Goal: Task Accomplishment & Management: Manage account settings

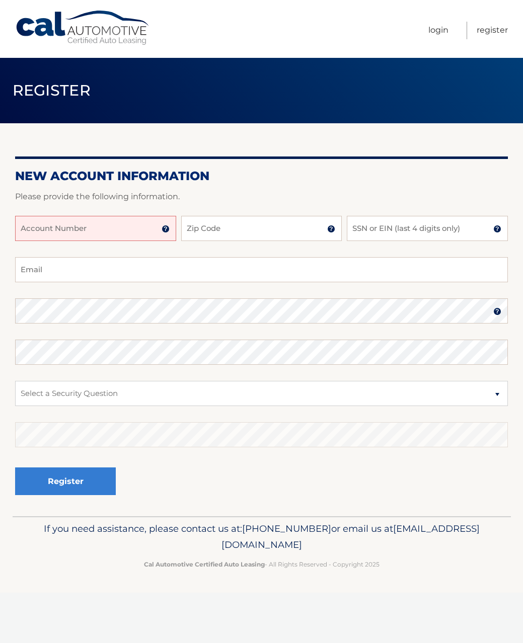
click at [74, 225] on input "Account Number" at bounding box center [95, 228] width 161 height 25
type input "44455916558"
click at [213, 231] on input "Zip Code" at bounding box center [261, 228] width 161 height 25
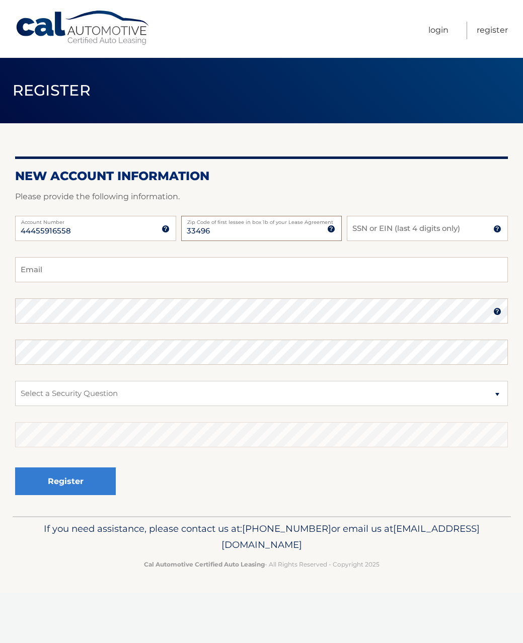
type input "33496"
click at [392, 225] on input "SSN or EIN (last 4 digits only)" at bounding box center [427, 228] width 161 height 25
type input "1"
type input "9421"
click at [110, 270] on input "Email" at bounding box center [261, 269] width 493 height 25
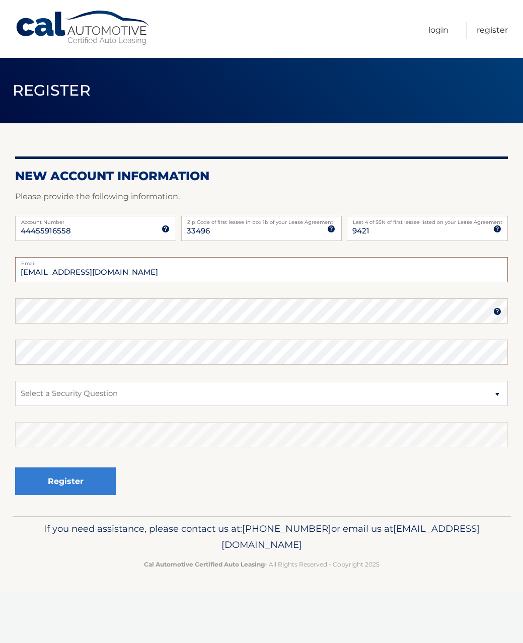
type input "alejandra2855@gmail.com"
click at [85, 390] on select "Select a Security Question What was the name of your elementary school? What is…" at bounding box center [261, 393] width 493 height 25
select select "2"
click at [15, 381] on select "Select a Security Question What was the name of your elementary school? What is…" at bounding box center [261, 393] width 493 height 25
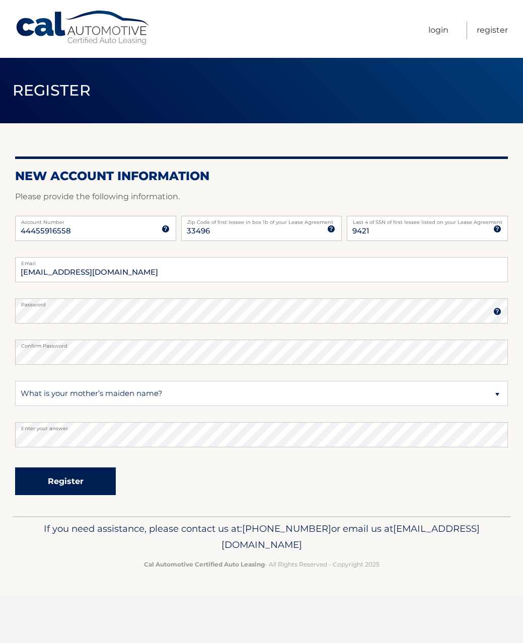
click at [92, 481] on button "Register" at bounding box center [65, 481] width 101 height 28
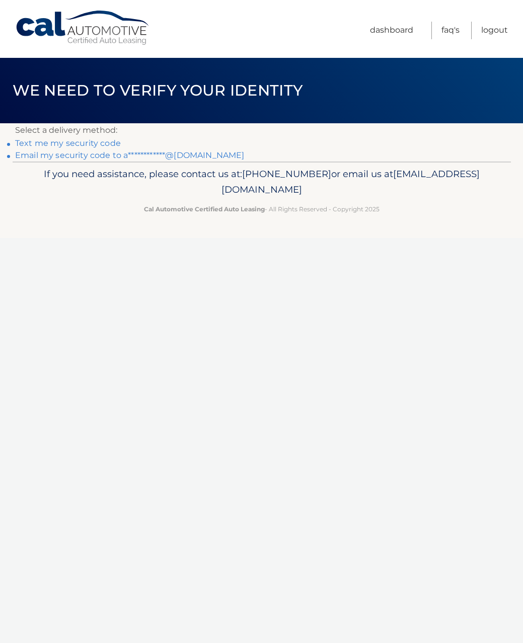
click at [59, 156] on link "**********" at bounding box center [129, 155] width 229 height 10
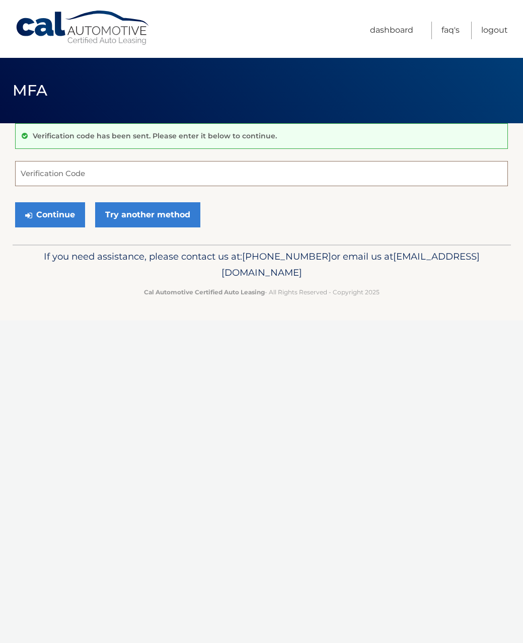
click at [62, 172] on input "Verification Code" at bounding box center [261, 173] width 493 height 25
type input "011116"
click at [48, 213] on button "Continue" at bounding box center [50, 214] width 70 height 25
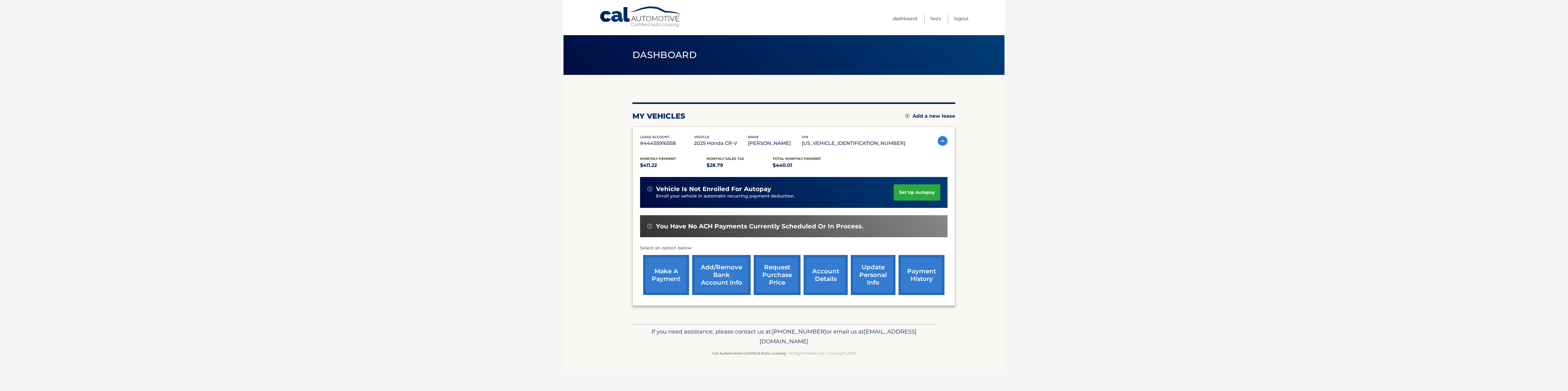
click at [318, 201] on link "set up autopay" at bounding box center [917, 192] width 46 height 16
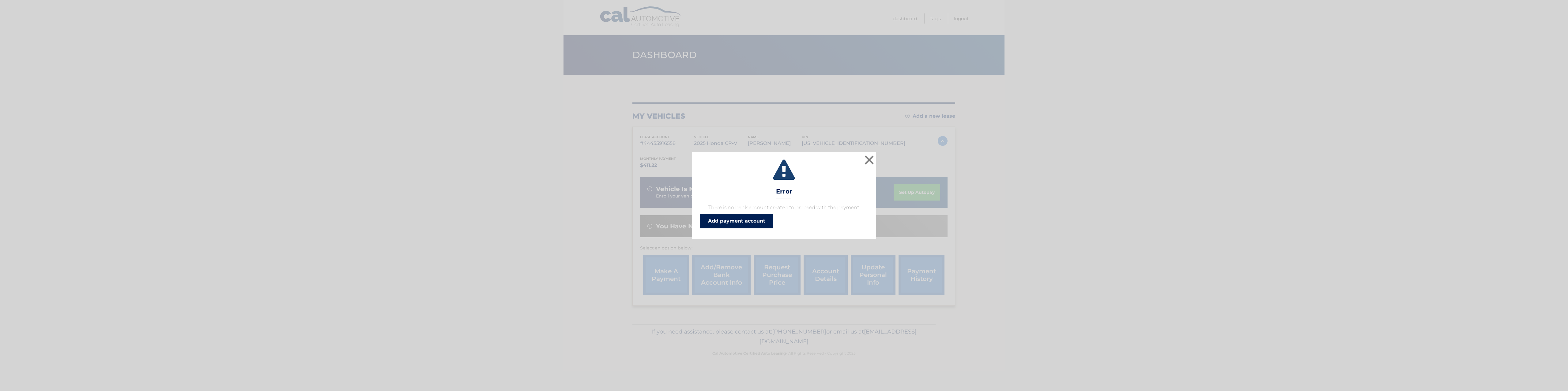
click at [723, 225] on link "Add payment account" at bounding box center [737, 221] width 74 height 15
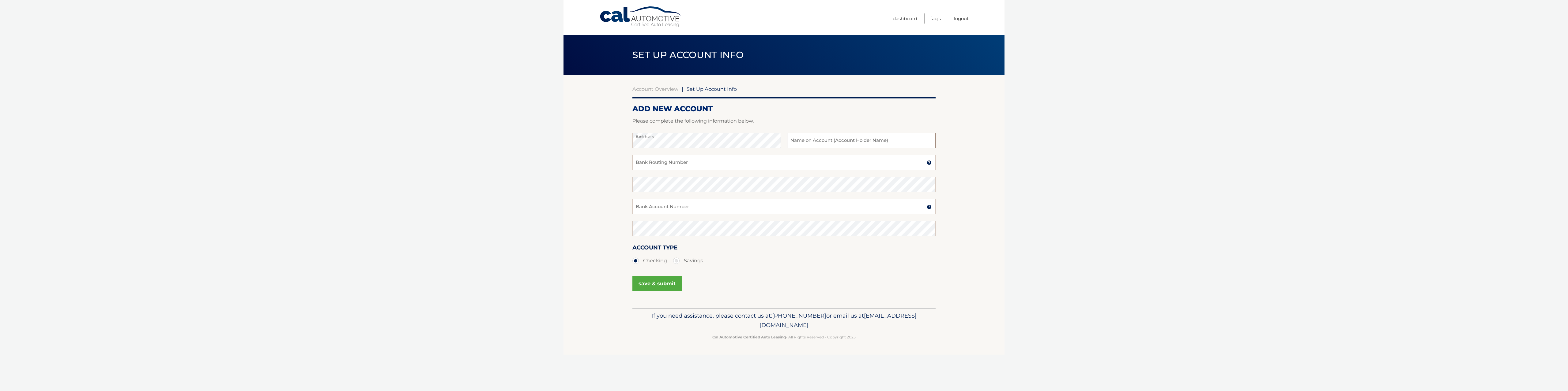
click at [808, 142] on input "text" at bounding box center [861, 140] width 149 height 15
type input "Alejandrina Quispe-Ynga"
click at [754, 165] on input "Bank Routing Number" at bounding box center [784, 162] width 303 height 15
type input "063102152"
click at [654, 203] on input "Bank Account Number" at bounding box center [784, 207] width 303 height 15
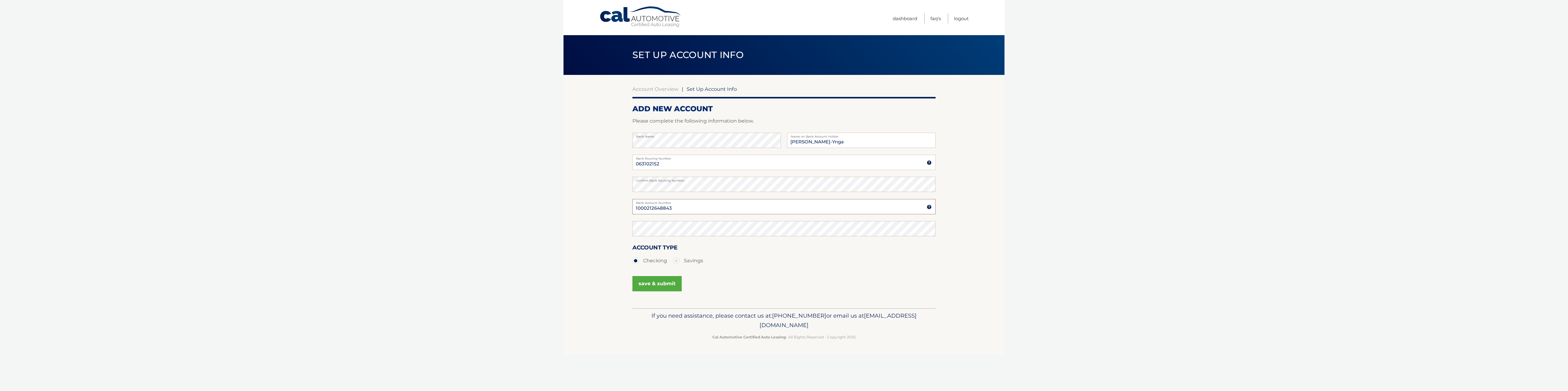
type input "1000212648843"
click at [597, 229] on section "Account Overview | Set Up Account Info ADD NEW ACCOUNT Please complete the foll…" at bounding box center [784, 192] width 441 height 234
click at [659, 285] on button "save & submit" at bounding box center [657, 283] width 49 height 15
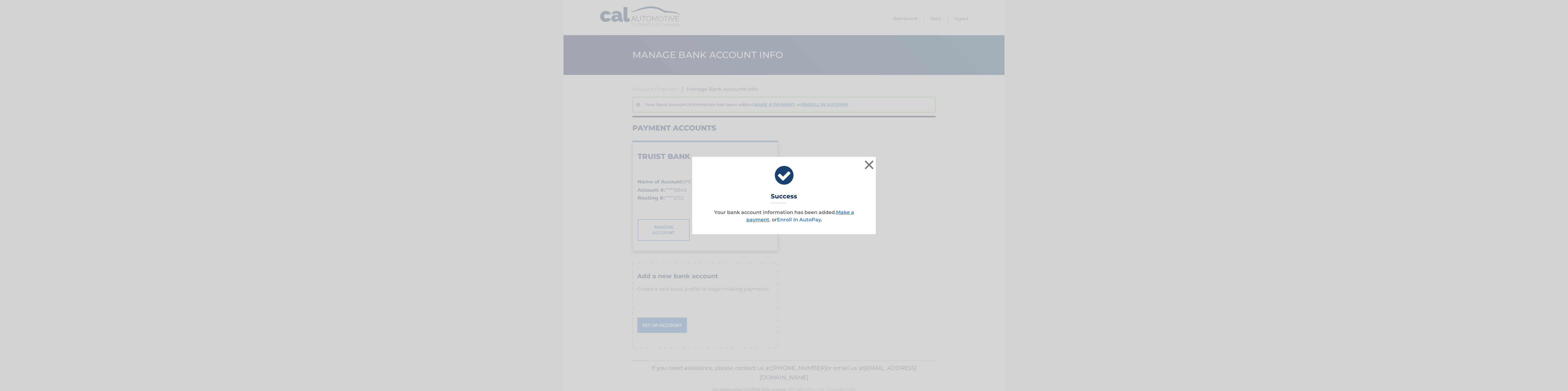
click at [807, 222] on link "Enroll In AutoPay" at bounding box center [799, 220] width 44 height 6
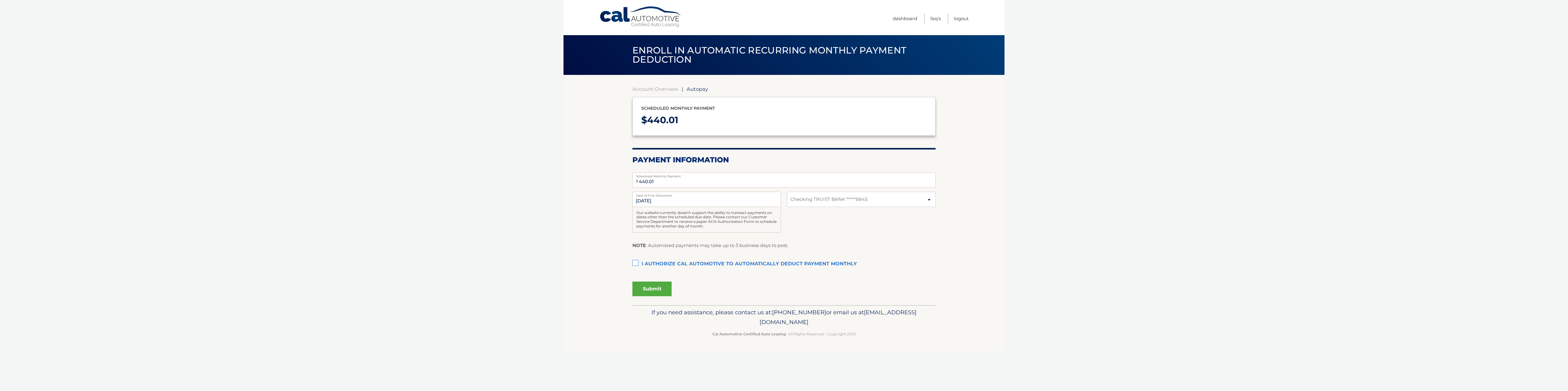
select select "NTIyOTZlOTItMTBkYS00NzRiLWFlOWYtODg1MzVmM2FkOTgw"
click at [862, 202] on select "Select Bank Account Checking TRUIST BANK *****8843" at bounding box center [861, 199] width 149 height 15
click at [846, 202] on select "Select Bank Account Checking TRUIST BANK *****8843" at bounding box center [861, 199] width 149 height 15
click at [635, 263] on label "I authorize cal automotive to automatically deduct payment monthly This checkbo…" at bounding box center [784, 265] width 303 height 12
click at [0, 0] on input "I authorize cal automotive to automatically deduct payment monthly This checkbo…" at bounding box center [0, 0] width 0 height 0
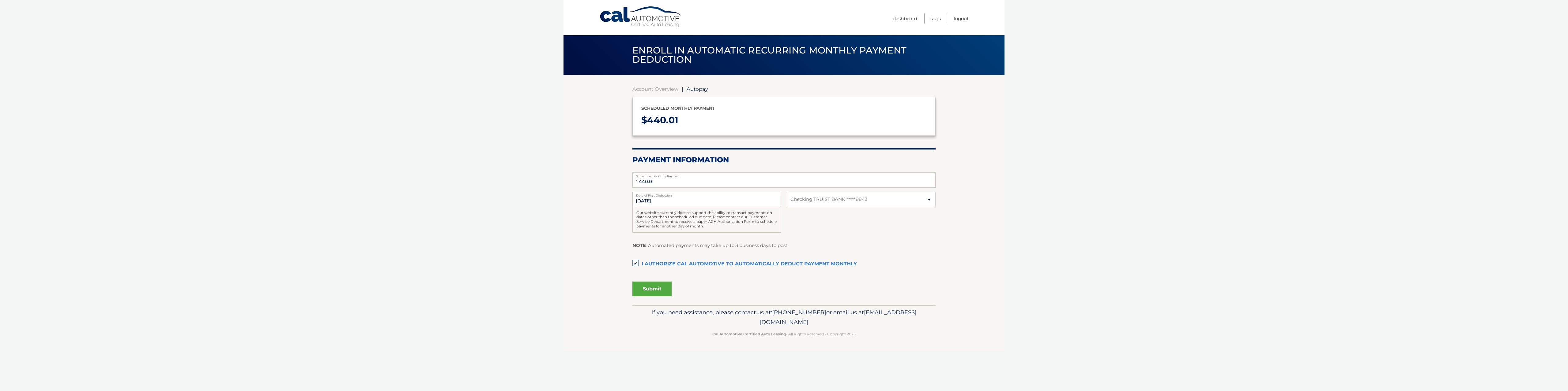
click at [649, 286] on button "Submit" at bounding box center [652, 289] width 39 height 15
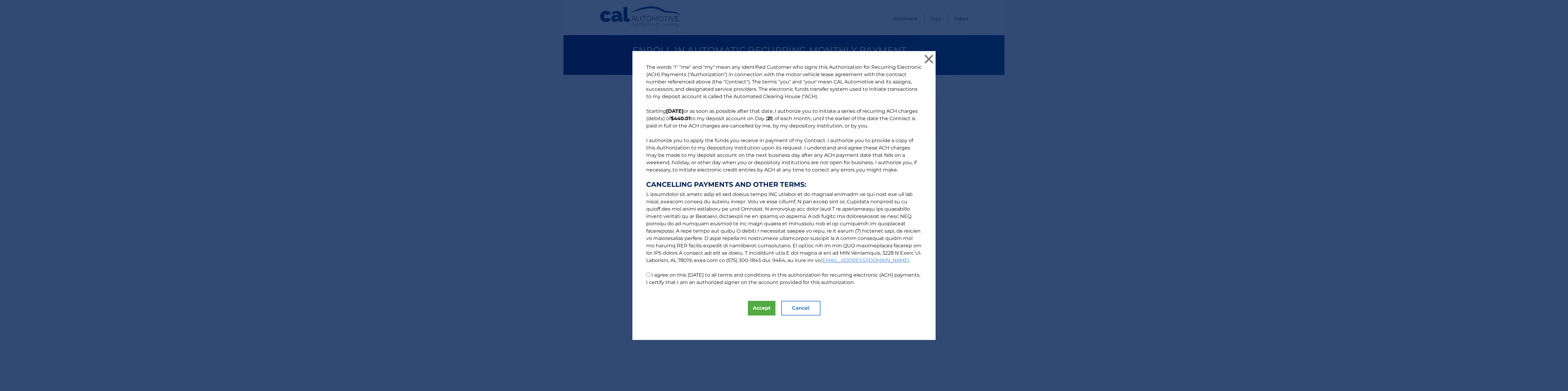
click at [647, 275] on input "I agree on this 10/02/2025 to all terms and conditions in this authorization fo…" at bounding box center [648, 275] width 4 height 4
checkbox input "true"
click at [757, 308] on button "Accept" at bounding box center [761, 308] width 27 height 15
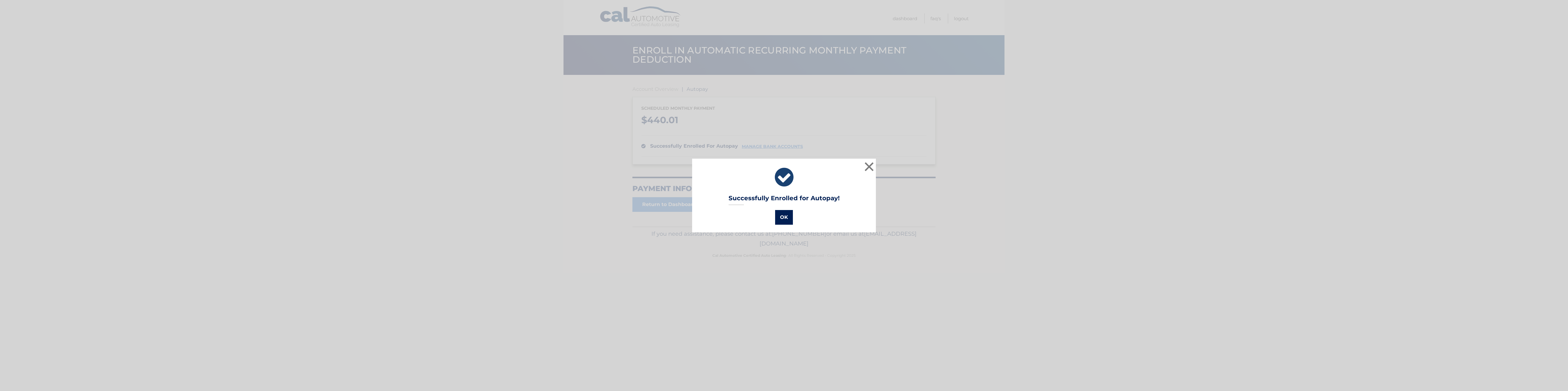
click at [783, 218] on button "OK" at bounding box center [783, 218] width 18 height 15
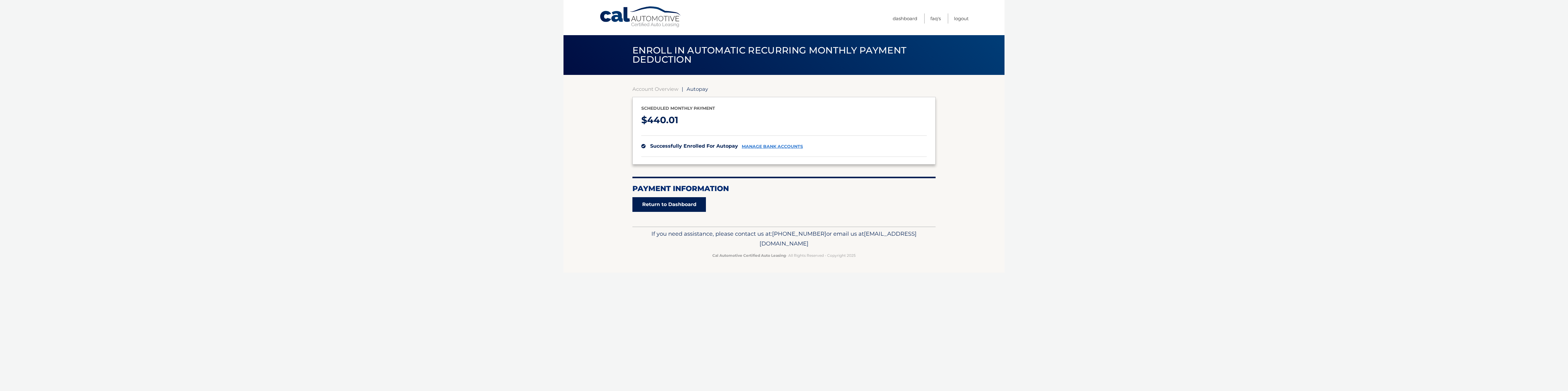
click at [662, 205] on link "Return to Dashboard" at bounding box center [669, 205] width 74 height 15
